Goal: Find specific page/section: Find specific page/section

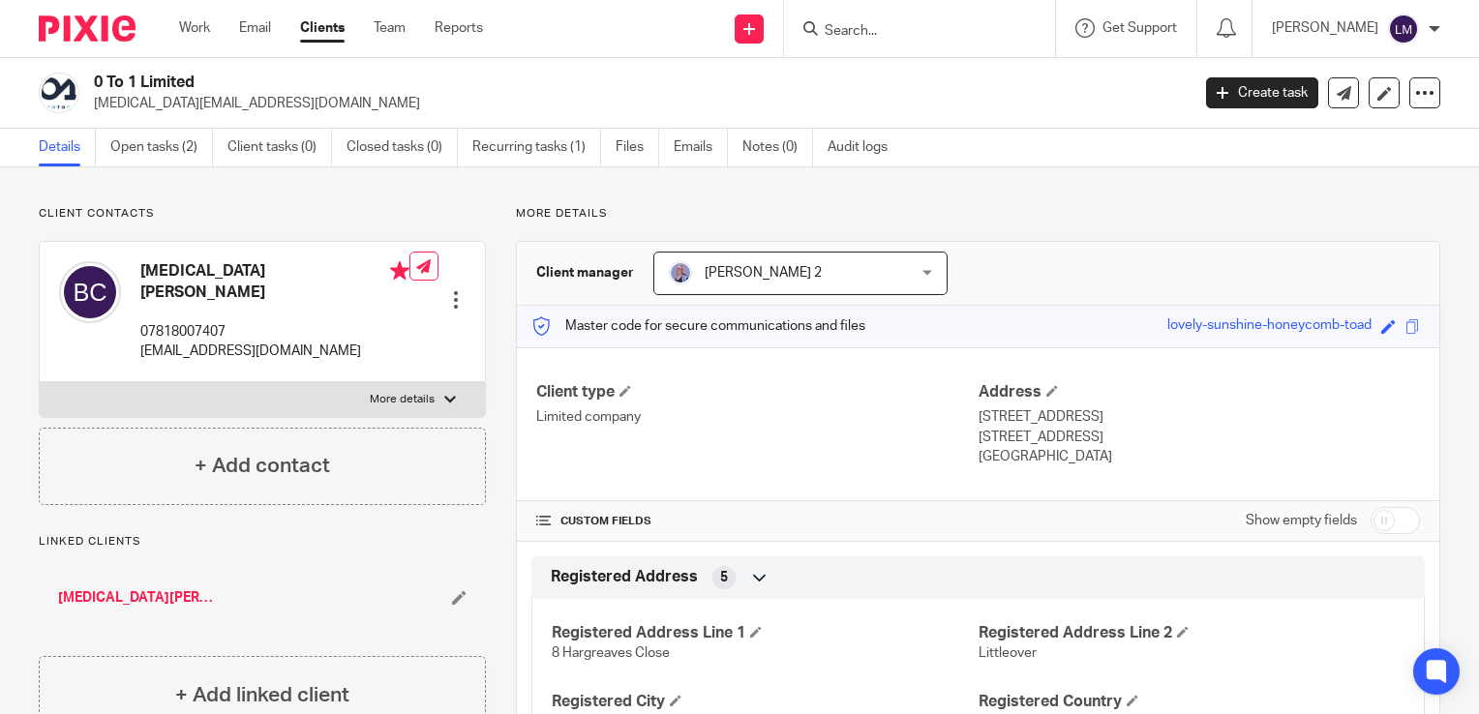
click at [902, 33] on input "Search" at bounding box center [910, 31] width 174 height 17
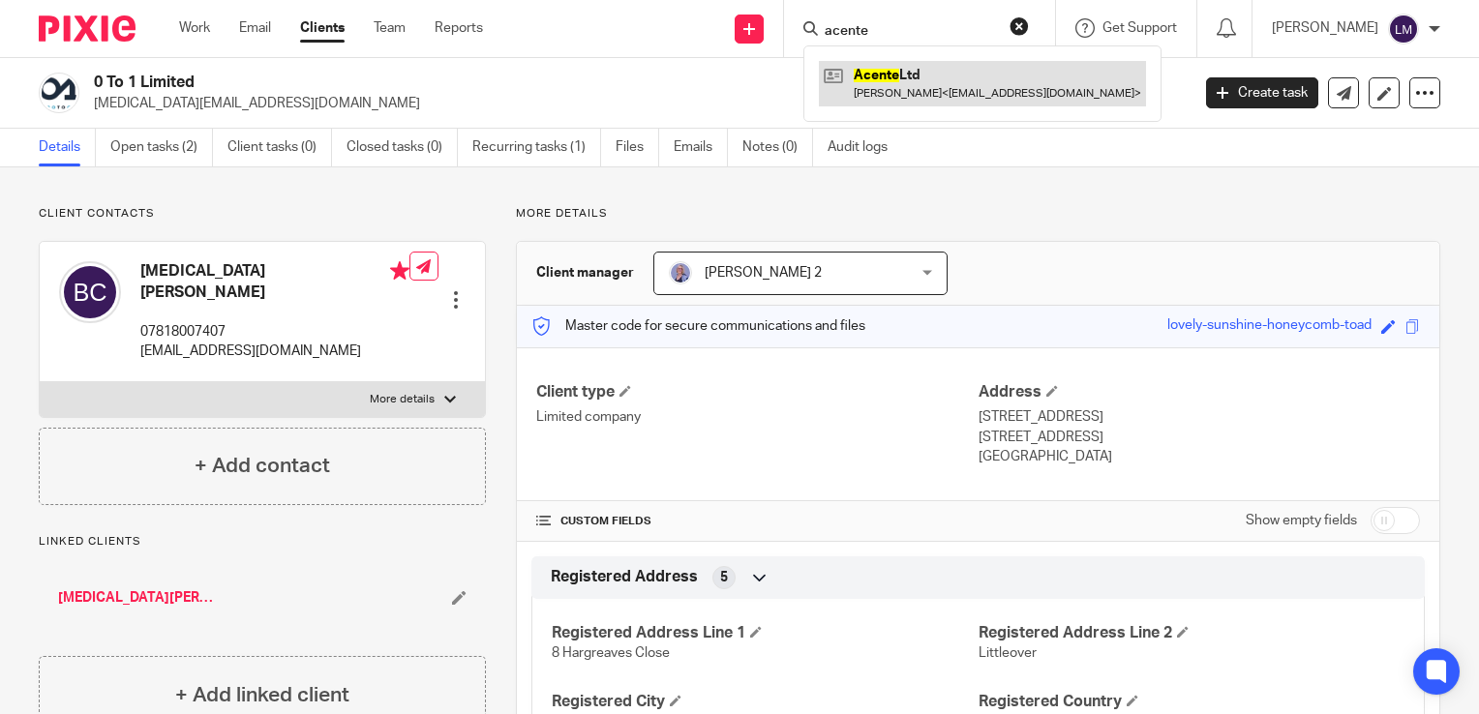
type input "acente"
click at [1007, 90] on link at bounding box center [982, 83] width 327 height 45
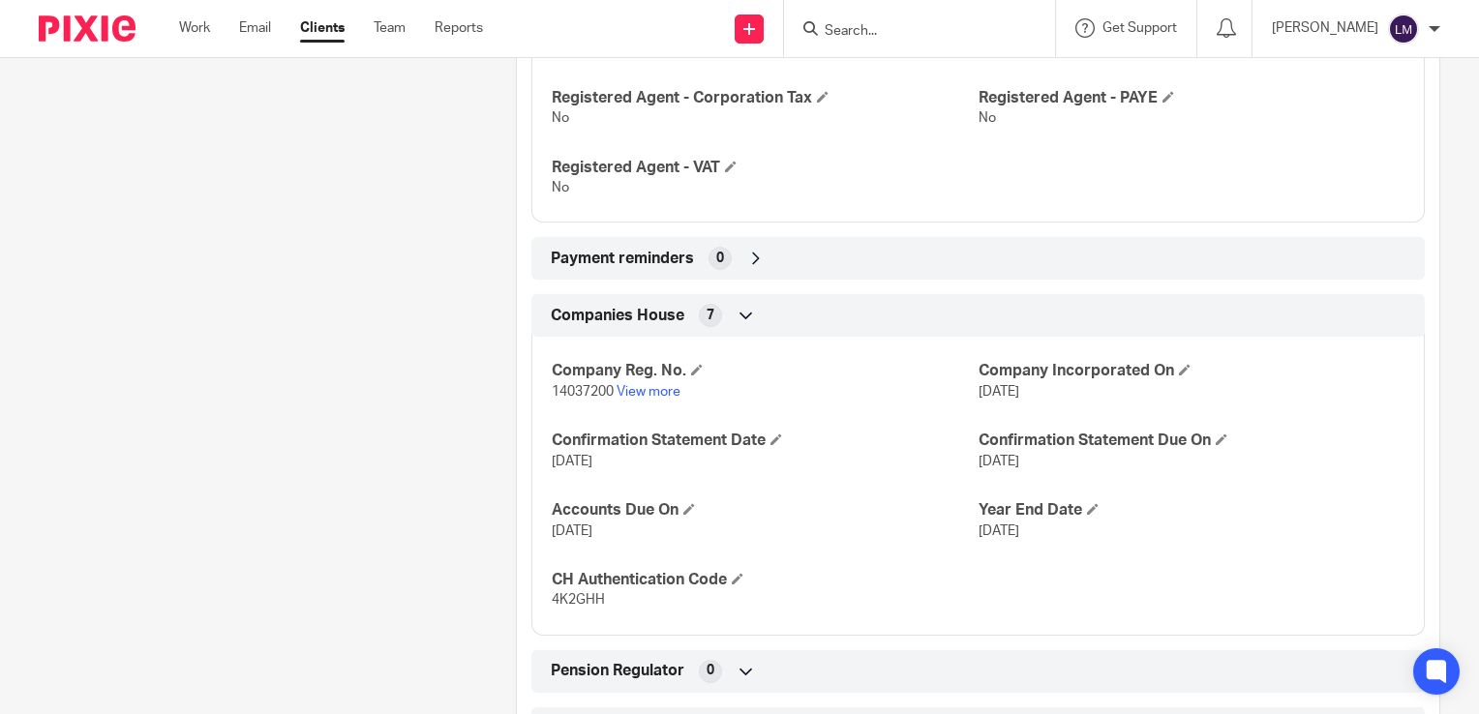
scroll to position [1074, 0]
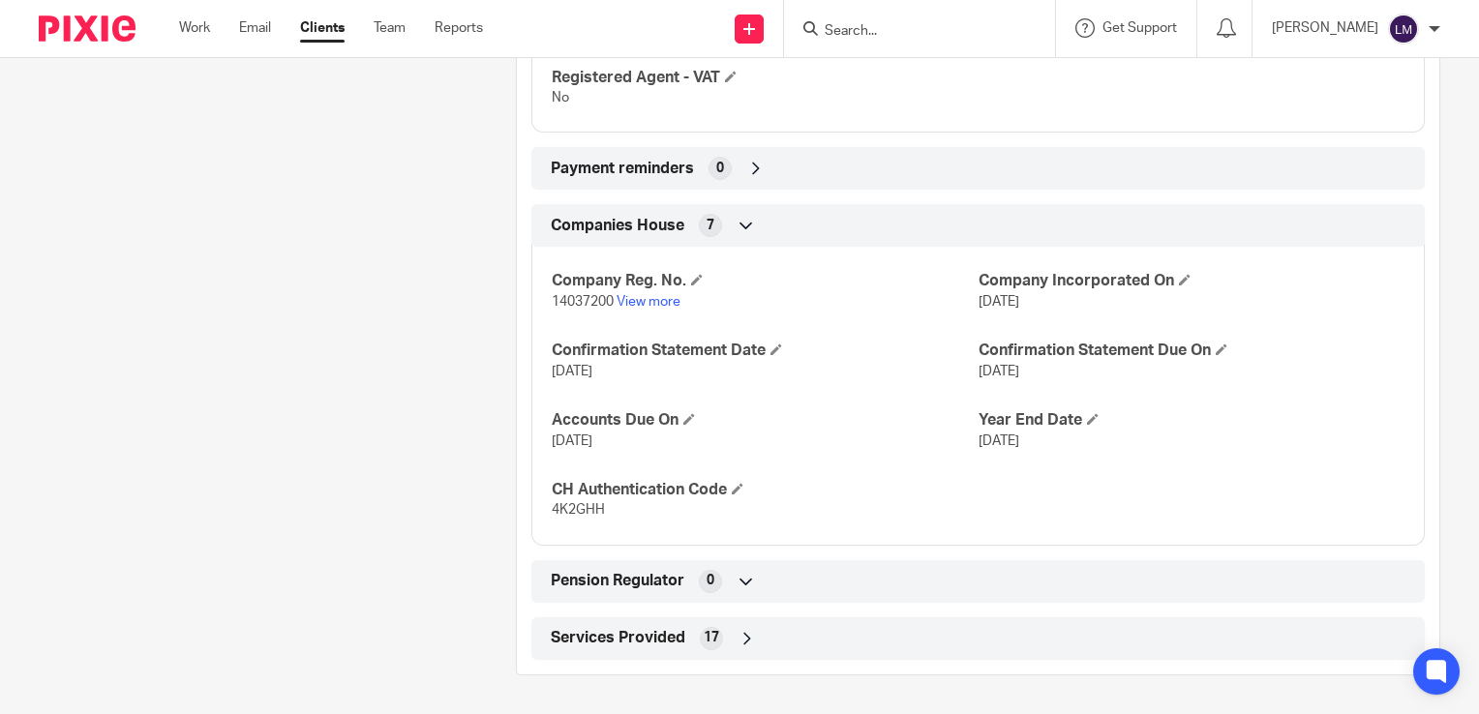
click at [746, 646] on icon at bounding box center [747, 638] width 19 height 19
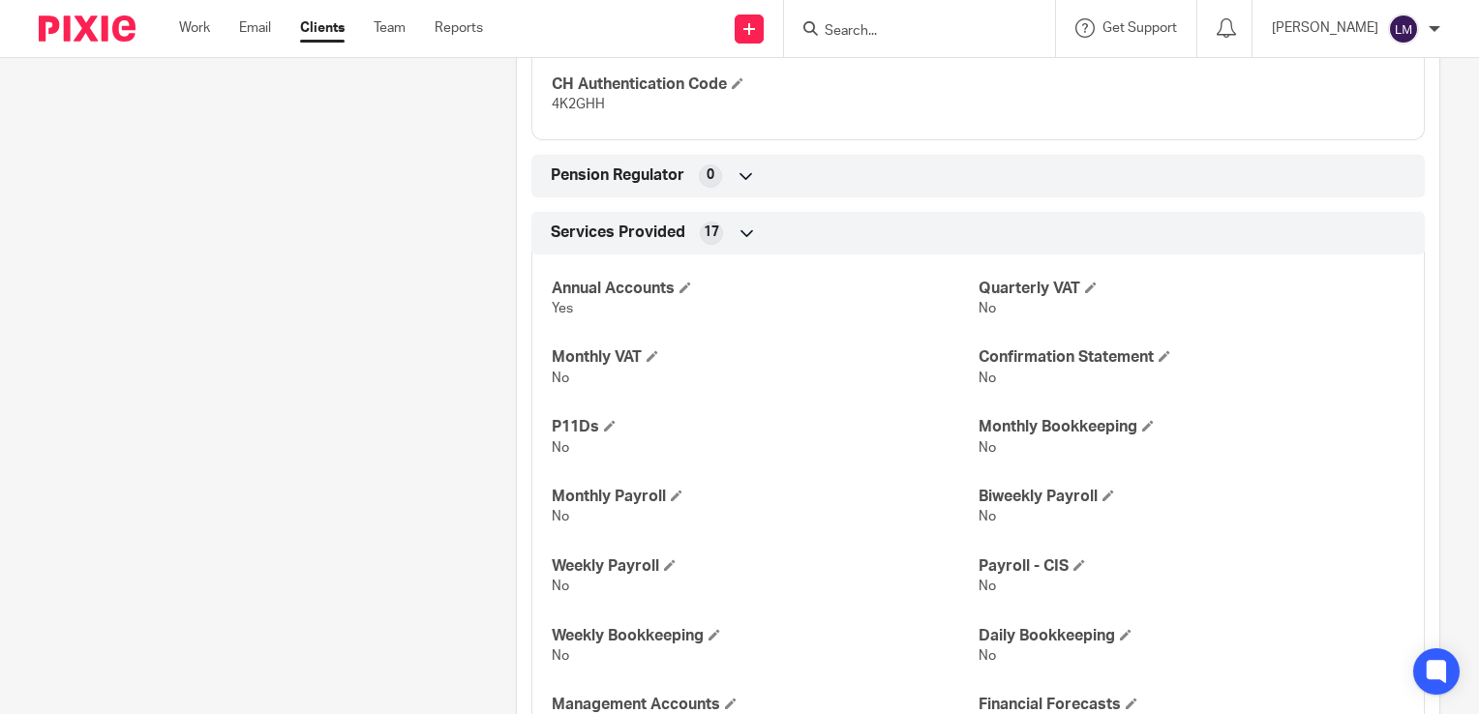
scroll to position [1430, 0]
